Goal: Task Accomplishment & Management: Manage account settings

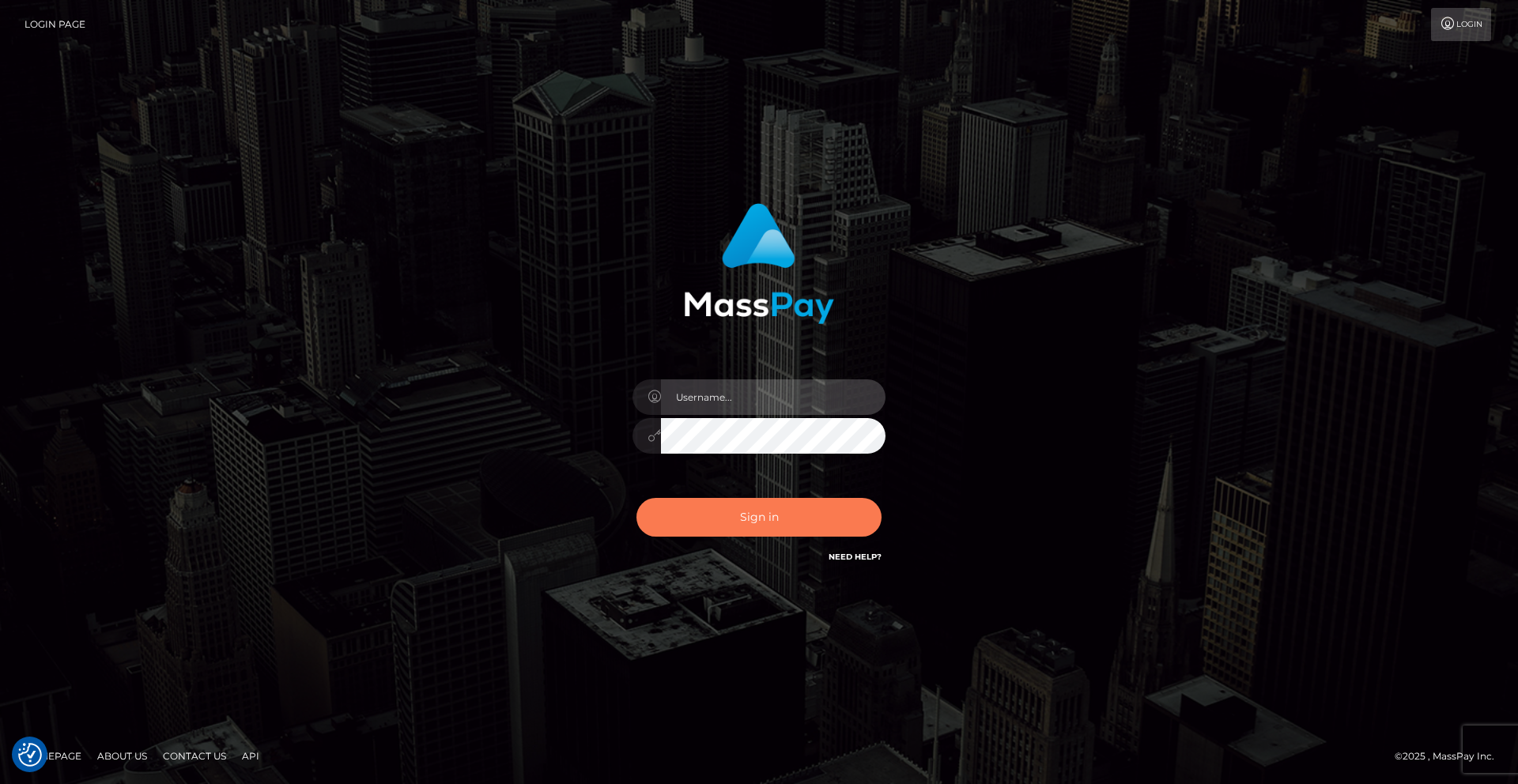
type input "amil alizada"
click at [764, 532] on button "Sign in" at bounding box center [759, 517] width 245 height 39
click at [749, 402] on input "text" at bounding box center [773, 397] width 225 height 36
type input "[PERSON_NAME]"
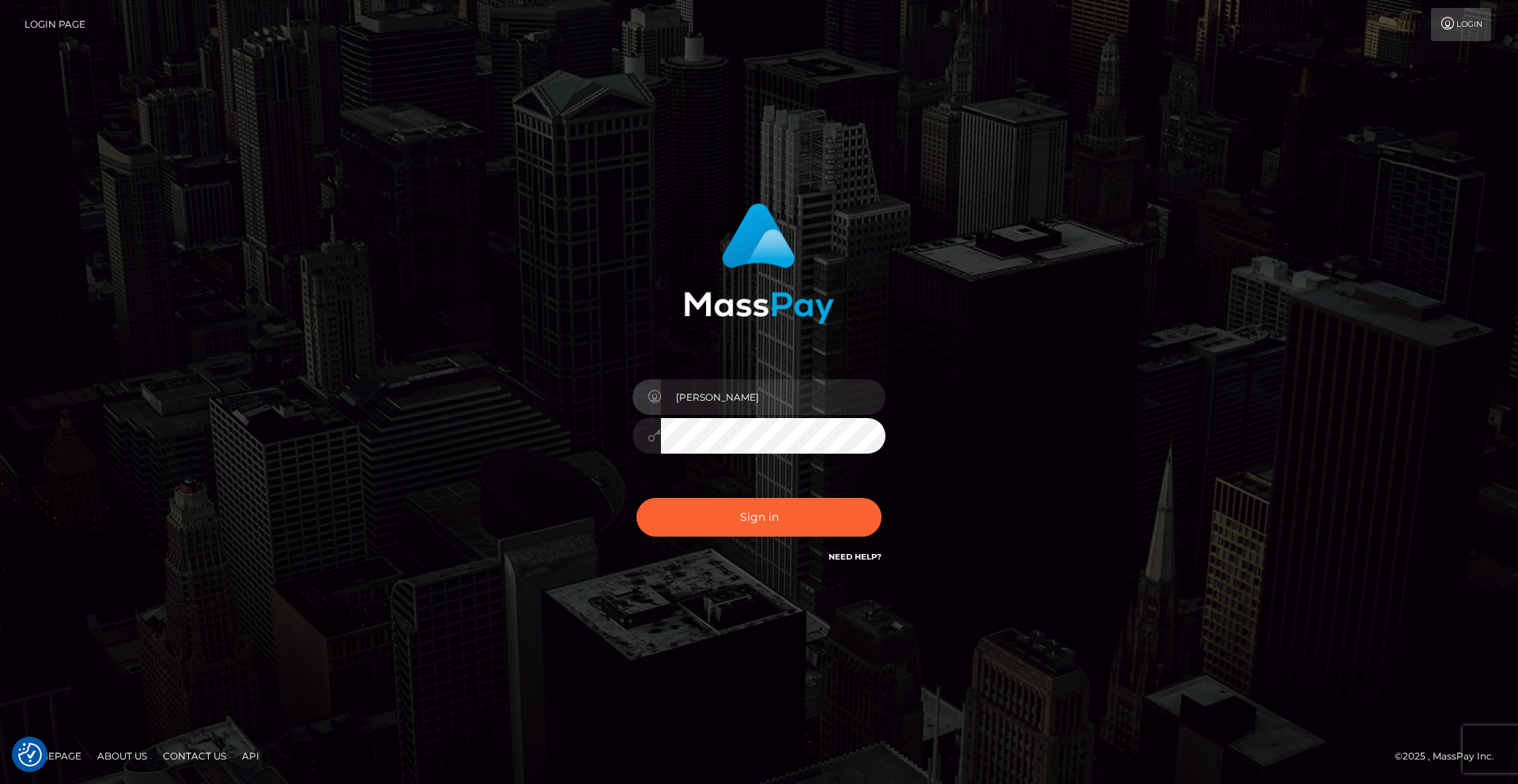
click at [741, 496] on div "Sign in Need Help?" at bounding box center [759, 524] width 277 height 71
click at [742, 512] on button "Sign in" at bounding box center [759, 517] width 245 height 39
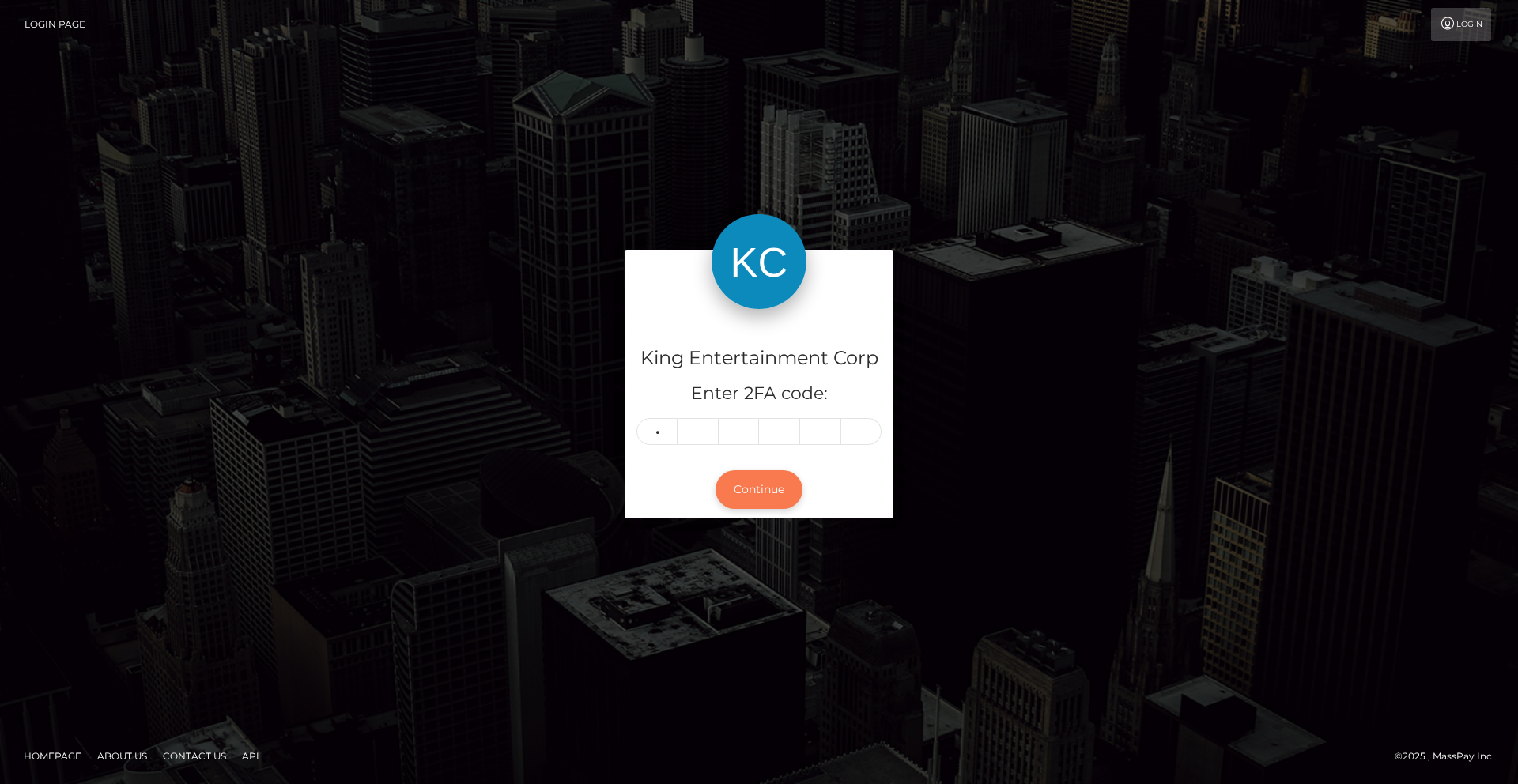
type input "2"
type input "5"
type input "8"
type input "3"
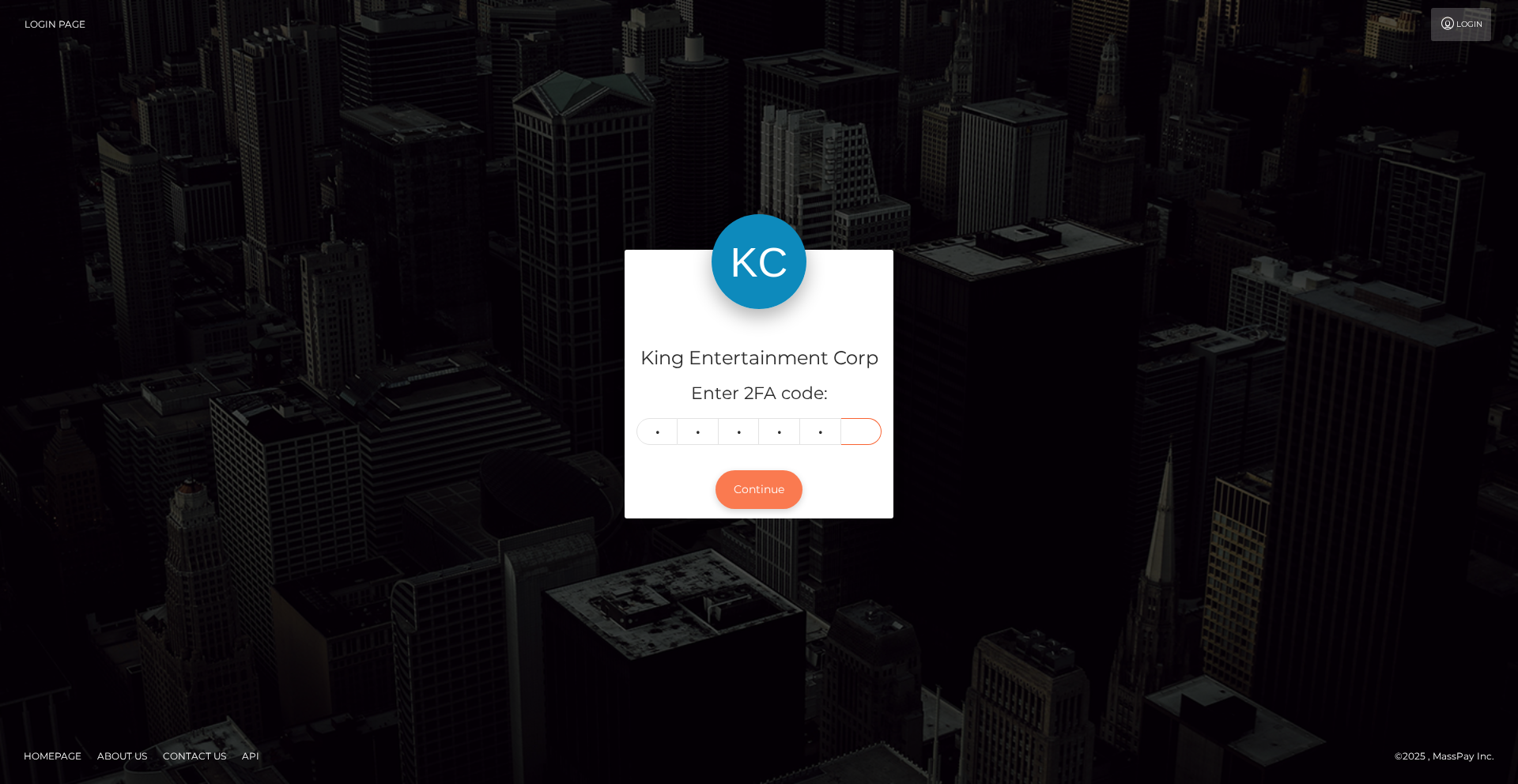
type input "7"
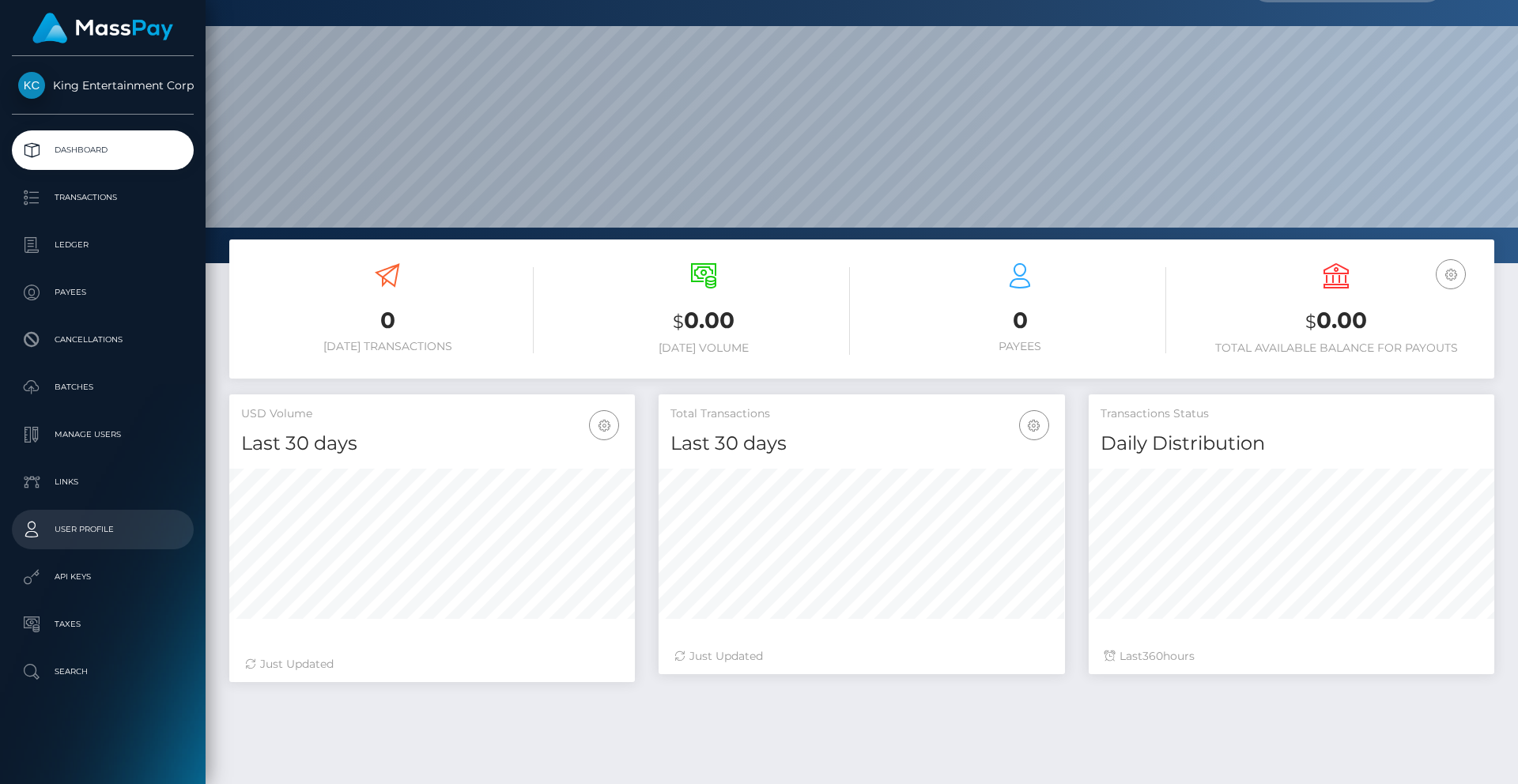
scroll to position [40, 0]
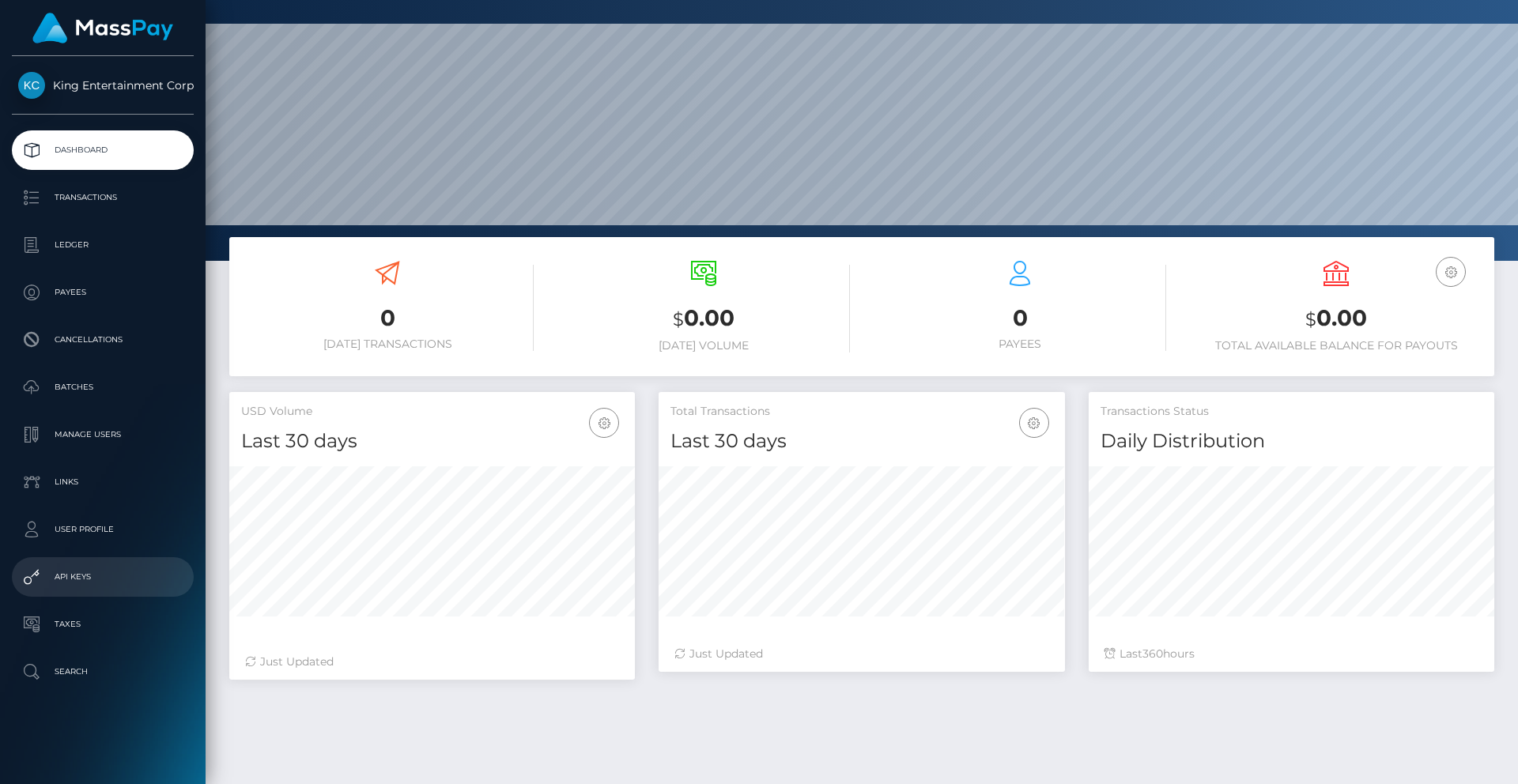
click at [106, 573] on p "API Keys" at bounding box center [102, 577] width 169 height 24
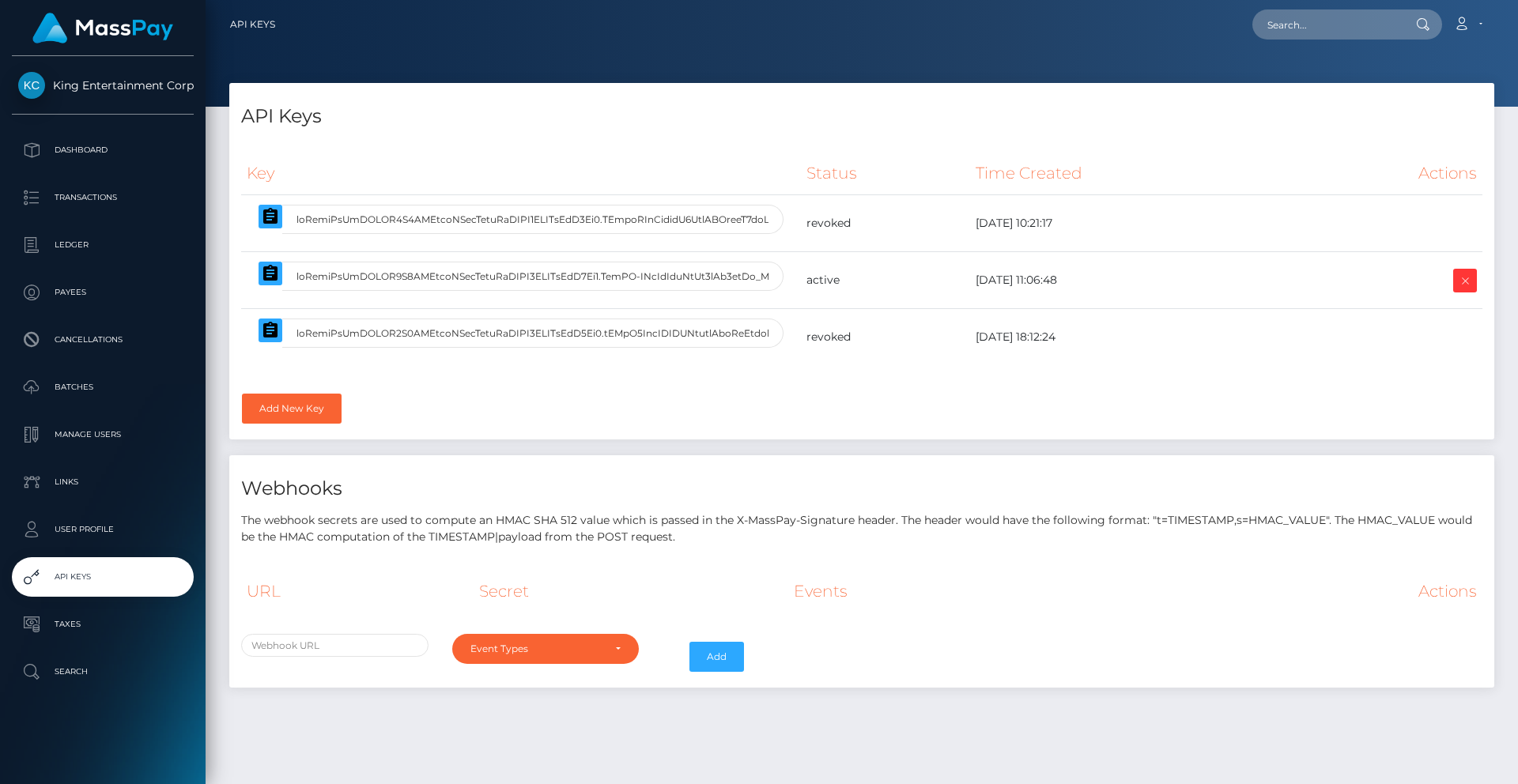
select select
click at [615, 279] on input "text" at bounding box center [533, 276] width 502 height 29
click at [664, 458] on div "Webhooks The webhook secrets are used to compute an HMAC SHA 512 value which is…" at bounding box center [862, 501] width 1265 height 90
